Goal: Navigation & Orientation: Find specific page/section

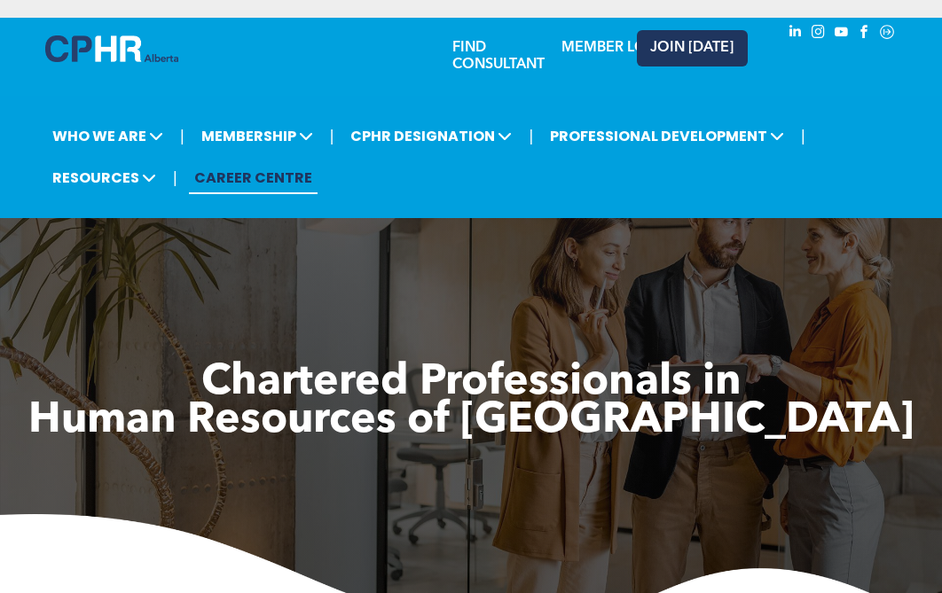
click at [716, 43] on span "JOIN [DATE]" at bounding box center [691, 48] width 83 height 17
click at [600, 46] on link "MEMBER LOGIN" at bounding box center [616, 48] width 111 height 14
